Goal: Task Accomplishment & Management: Complete application form

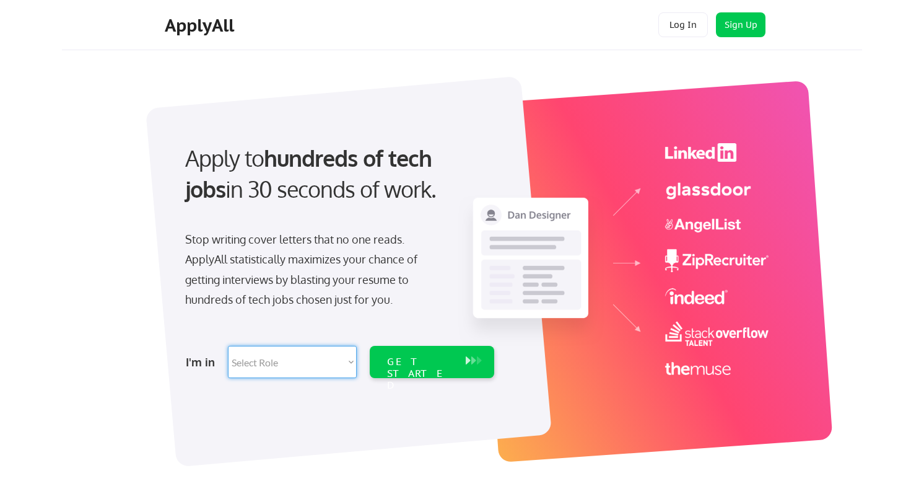
select select ""marketing___comms""
click at [426, 369] on div "GET STARTED" at bounding box center [420, 362] width 79 height 32
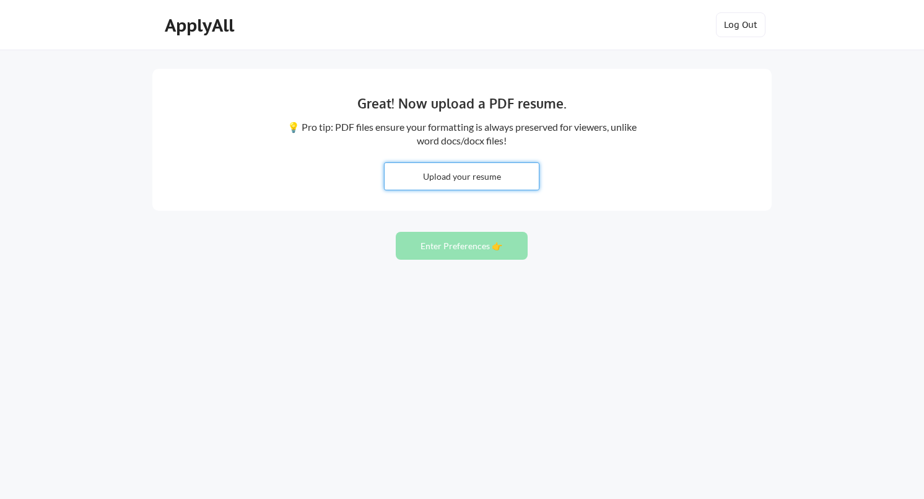
click at [471, 177] on input "file" at bounding box center [462, 176] width 154 height 27
type input "C:\fakepath\RPM_Resume2025.pdf"
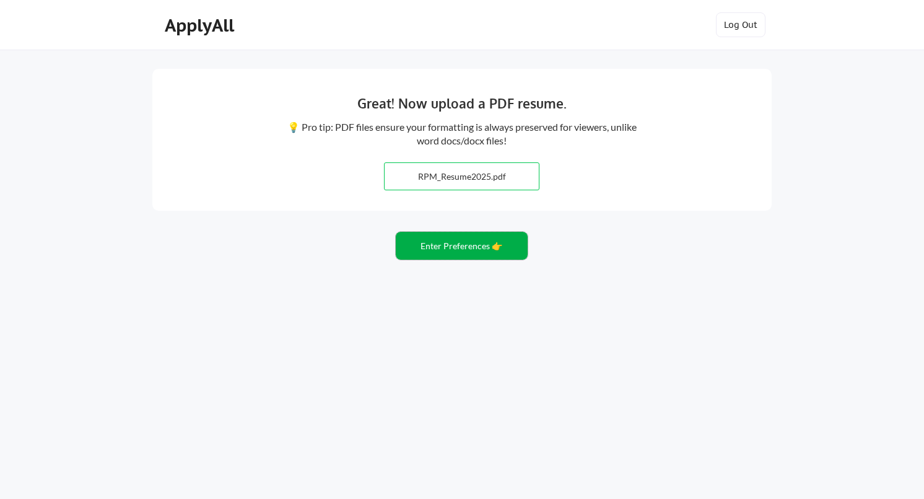
click at [467, 247] on button "Enter Preferences 👉" at bounding box center [462, 246] width 132 height 28
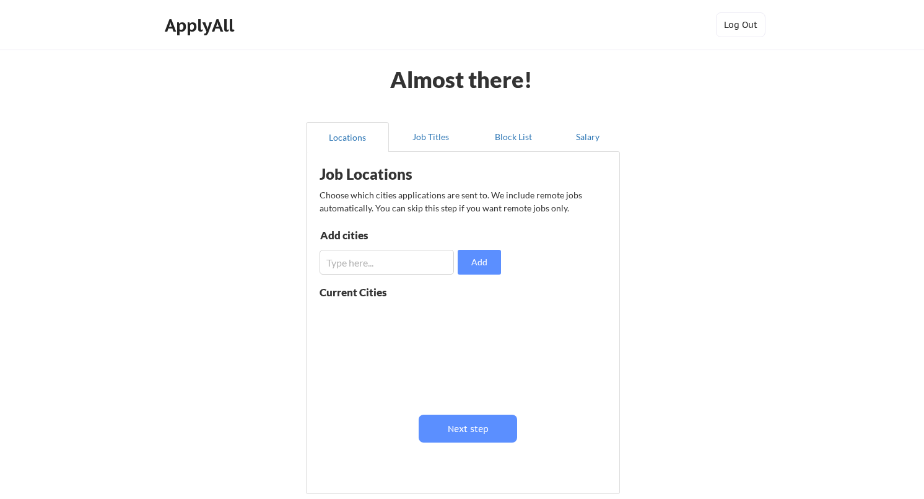
click at [373, 265] on input "input" at bounding box center [387, 262] width 134 height 25
type input "remote"
click at [488, 265] on button "Add" at bounding box center [479, 262] width 43 height 25
click at [364, 263] on input "input" at bounding box center [387, 262] width 134 height 25
type input "Italy"
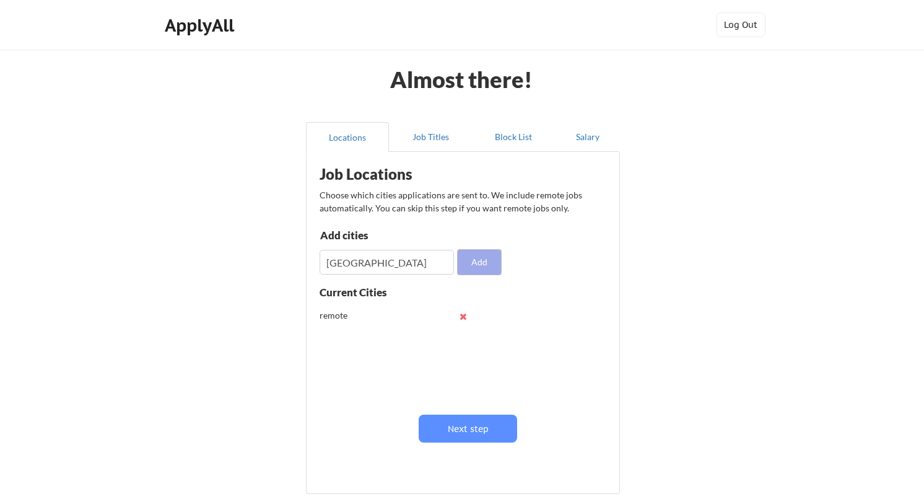
click at [481, 265] on button "Add" at bounding box center [479, 262] width 43 height 25
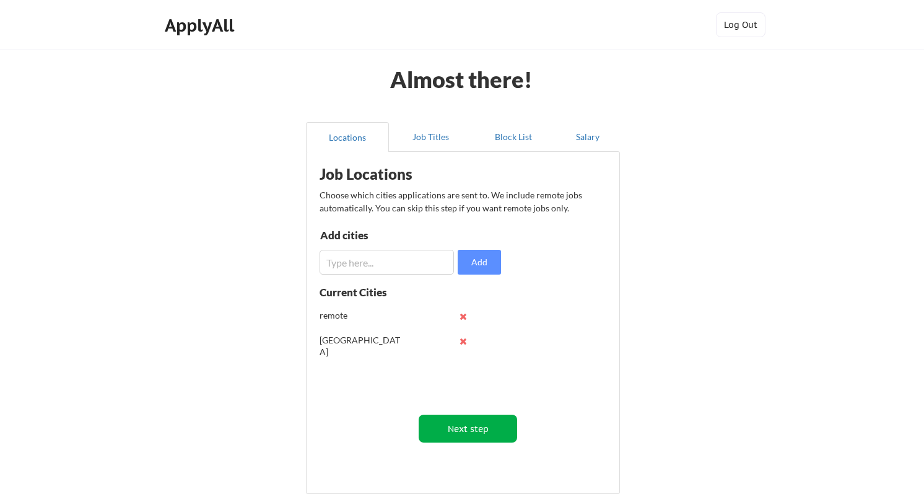
click at [455, 424] on button "Next step" at bounding box center [468, 428] width 98 height 28
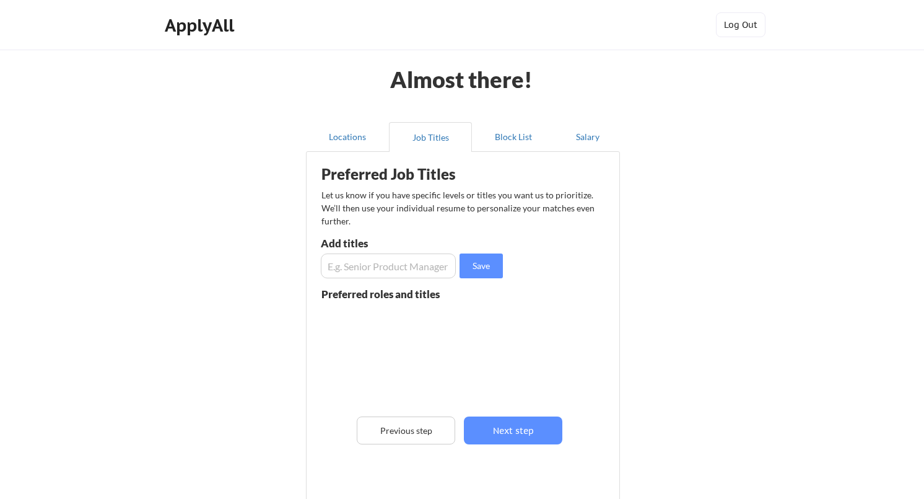
click at [403, 265] on input "input" at bounding box center [388, 265] width 135 height 25
type input "creative director"
click at [488, 268] on button "Save" at bounding box center [481, 265] width 43 height 25
click at [382, 269] on input "input" at bounding box center [388, 265] width 135 height 25
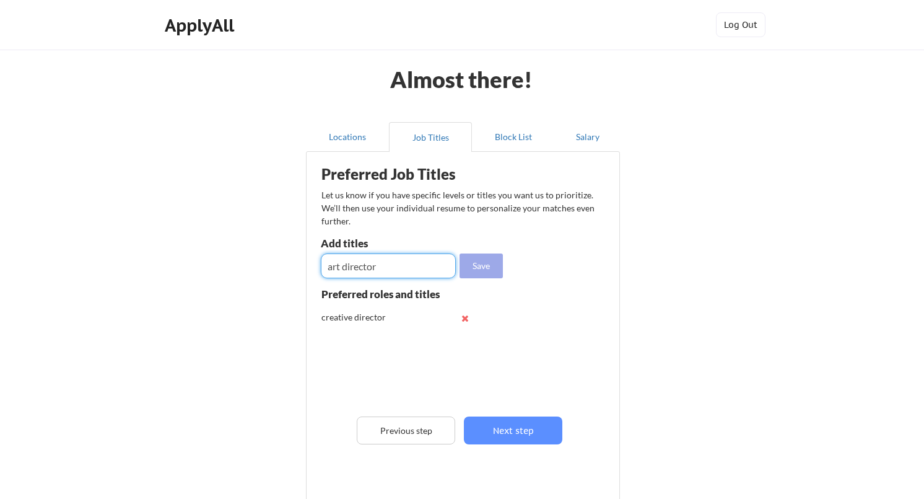
type input "art director"
click at [478, 270] on button "Save" at bounding box center [481, 265] width 43 height 25
click at [370, 268] on input "input" at bounding box center [388, 265] width 135 height 25
type input "creative marketing"
click at [477, 271] on button "Save" at bounding box center [481, 265] width 43 height 25
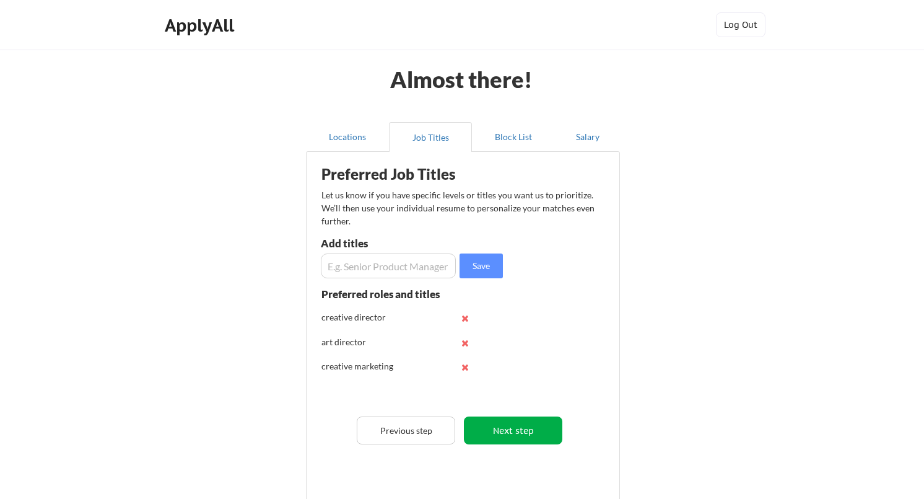
click at [505, 426] on button "Next step" at bounding box center [513, 430] width 98 height 28
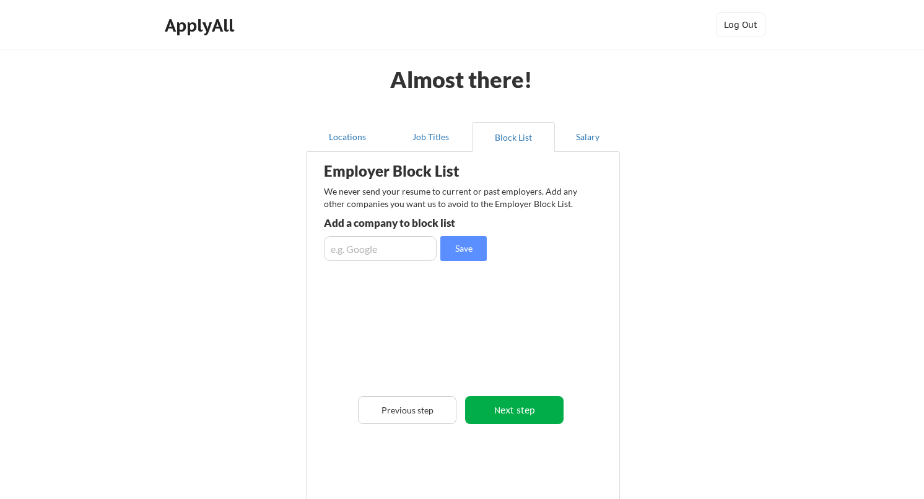
click at [514, 411] on button "Next step" at bounding box center [514, 410] width 98 height 28
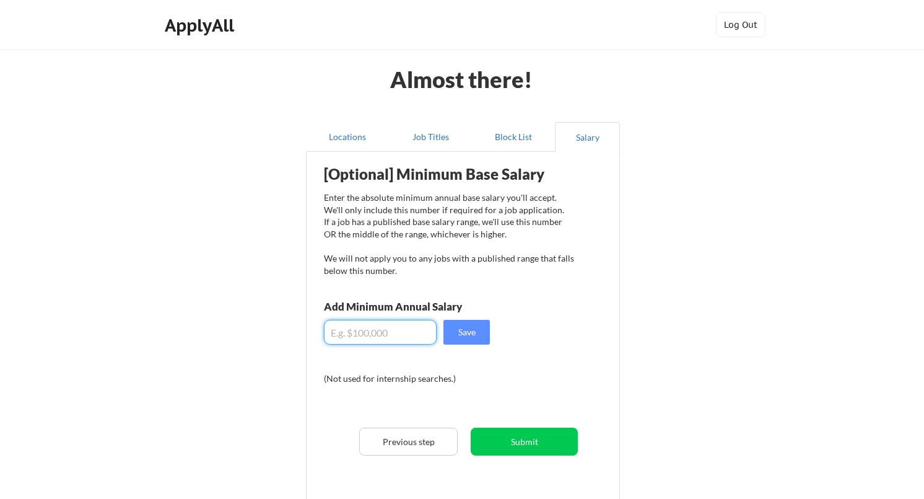
click at [375, 331] on input "input" at bounding box center [380, 332] width 113 height 25
type input "$100,000"
click at [470, 333] on button "Save" at bounding box center [467, 332] width 46 height 25
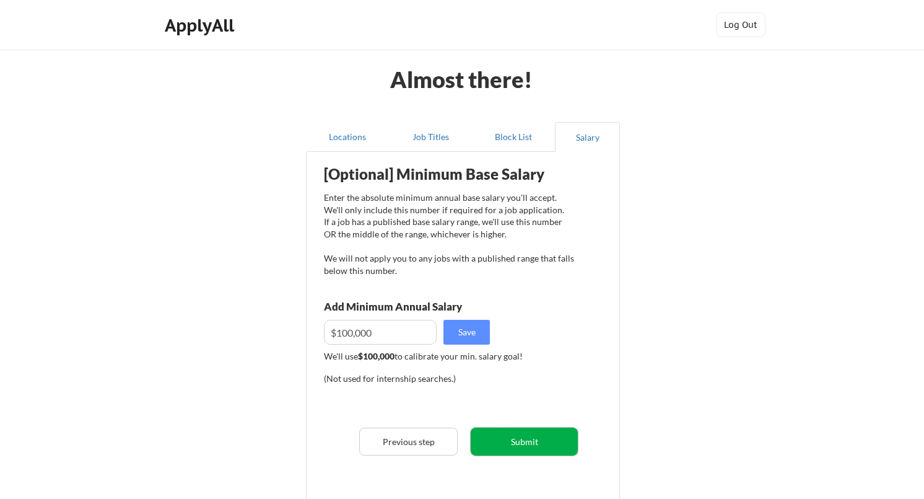
click at [520, 435] on button "Submit" at bounding box center [524, 441] width 107 height 28
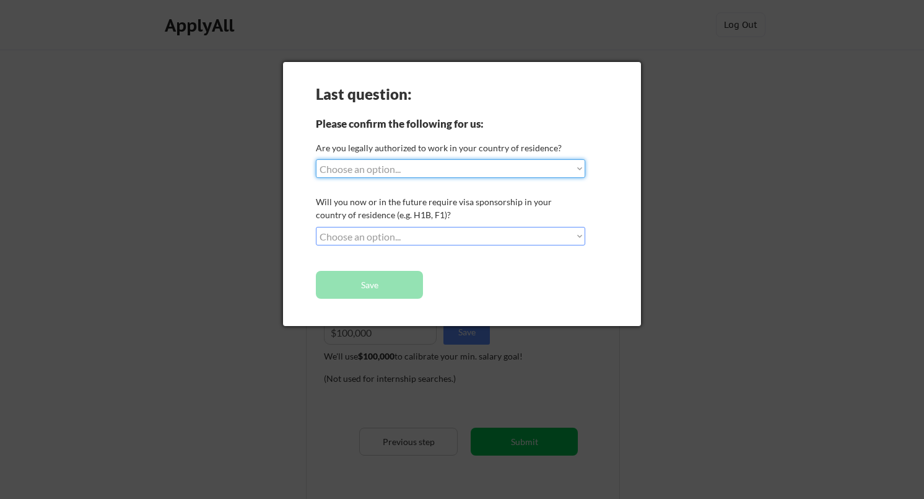
select select ""yes__i_am_a_us_citizen""
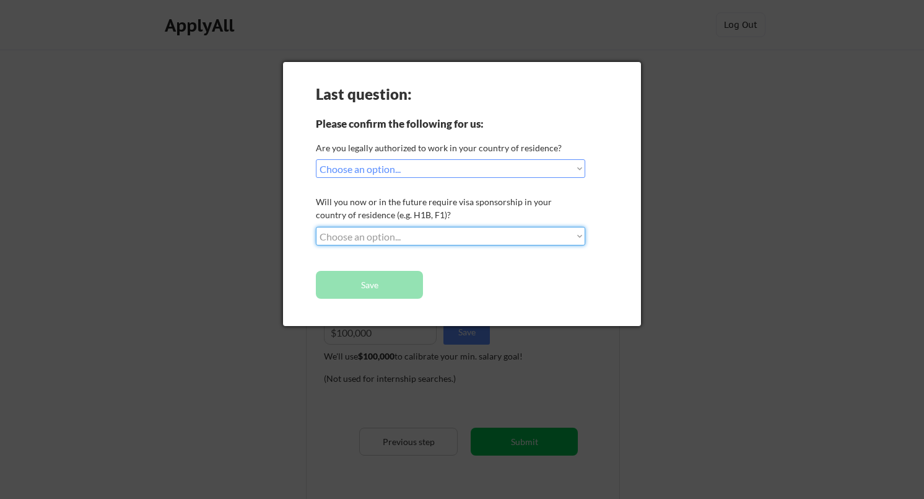
select select ""no__i_will_not_need_sponsorship""
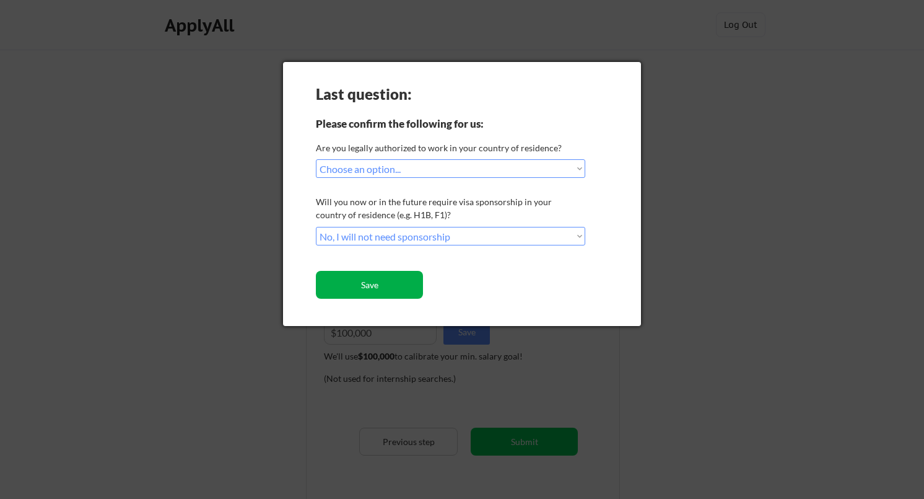
click at [377, 282] on button "Save" at bounding box center [369, 285] width 107 height 28
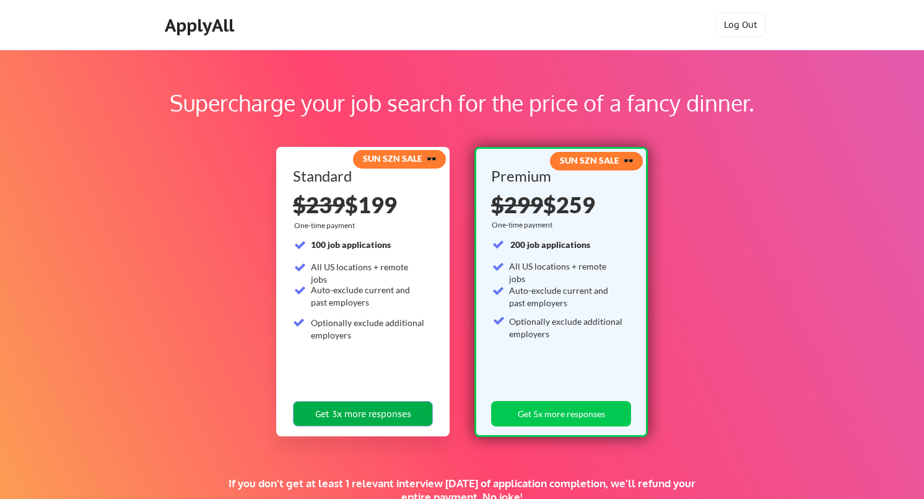
click at [354, 413] on button "Get 3x more responses" at bounding box center [363, 413] width 140 height 25
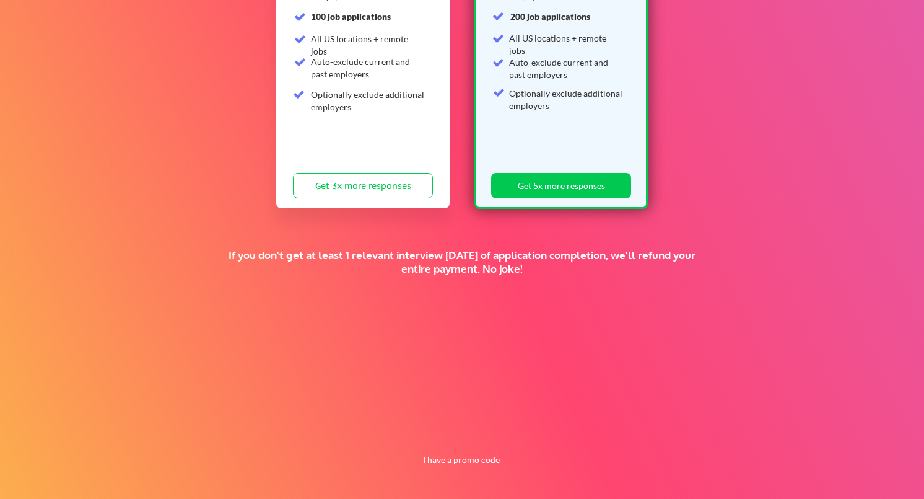
scroll to position [228, 0]
click at [464, 458] on button "I have a promo code" at bounding box center [461, 459] width 91 height 15
click at [426, 431] on input "input" at bounding box center [429, 430] width 115 height 25
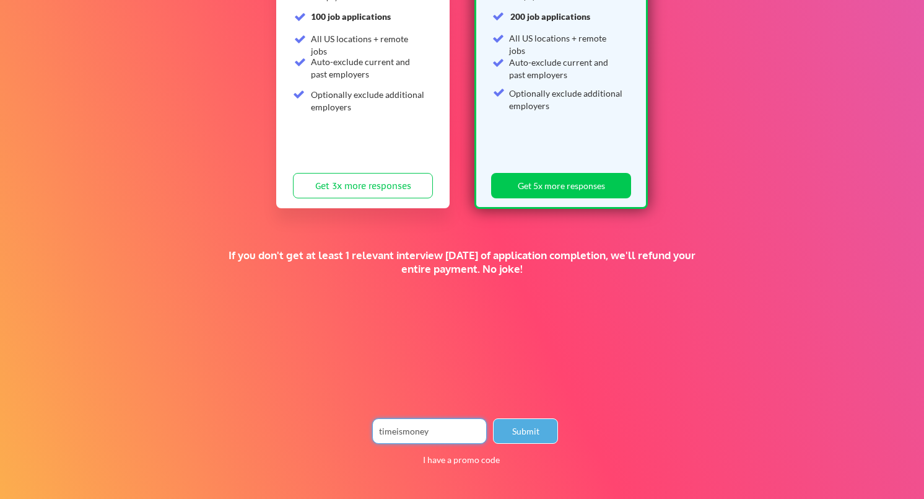
type input "timeismoney"
click at [532, 432] on button "Submit" at bounding box center [525, 430] width 65 height 25
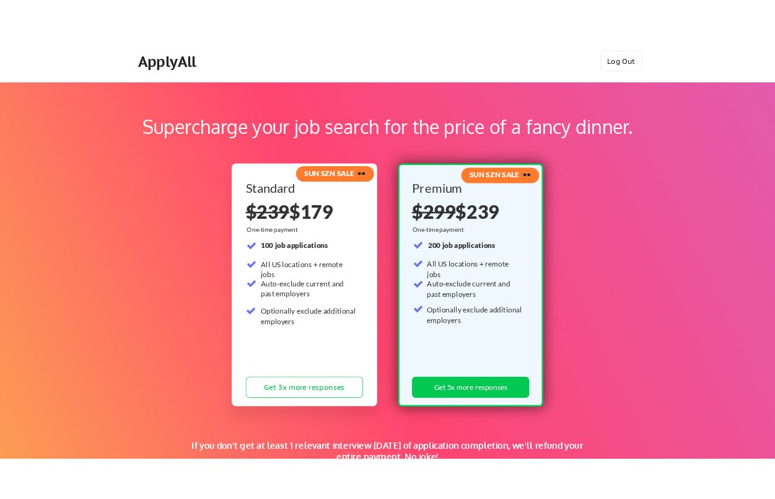
scroll to position [0, 0]
